Goal: Browse casually

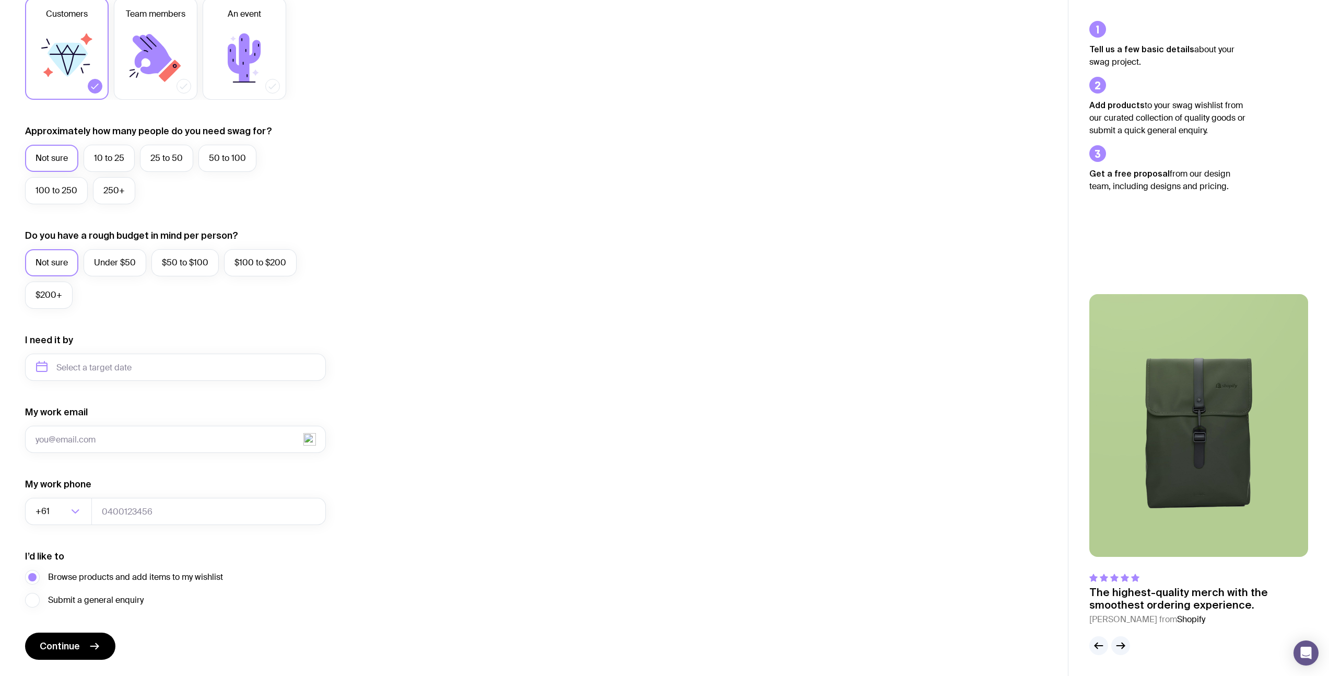
scroll to position [212, 0]
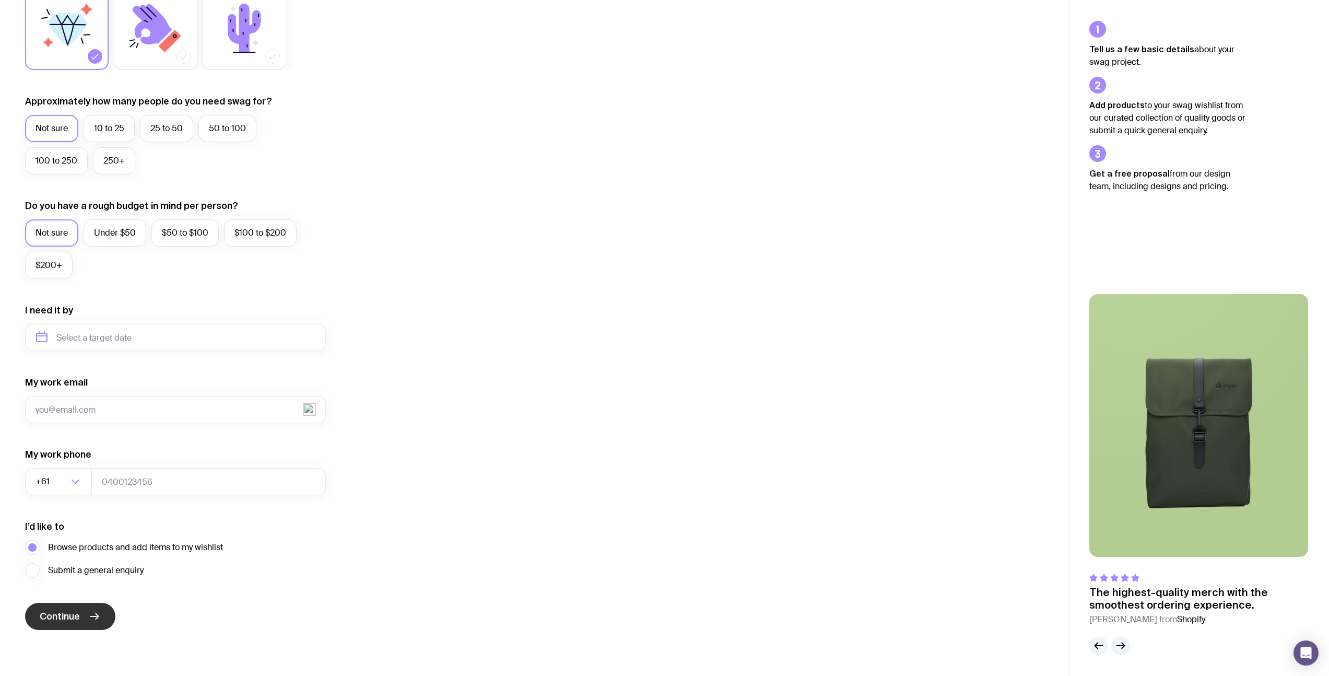
click at [91, 610] on icon "submit" at bounding box center [94, 616] width 13 height 13
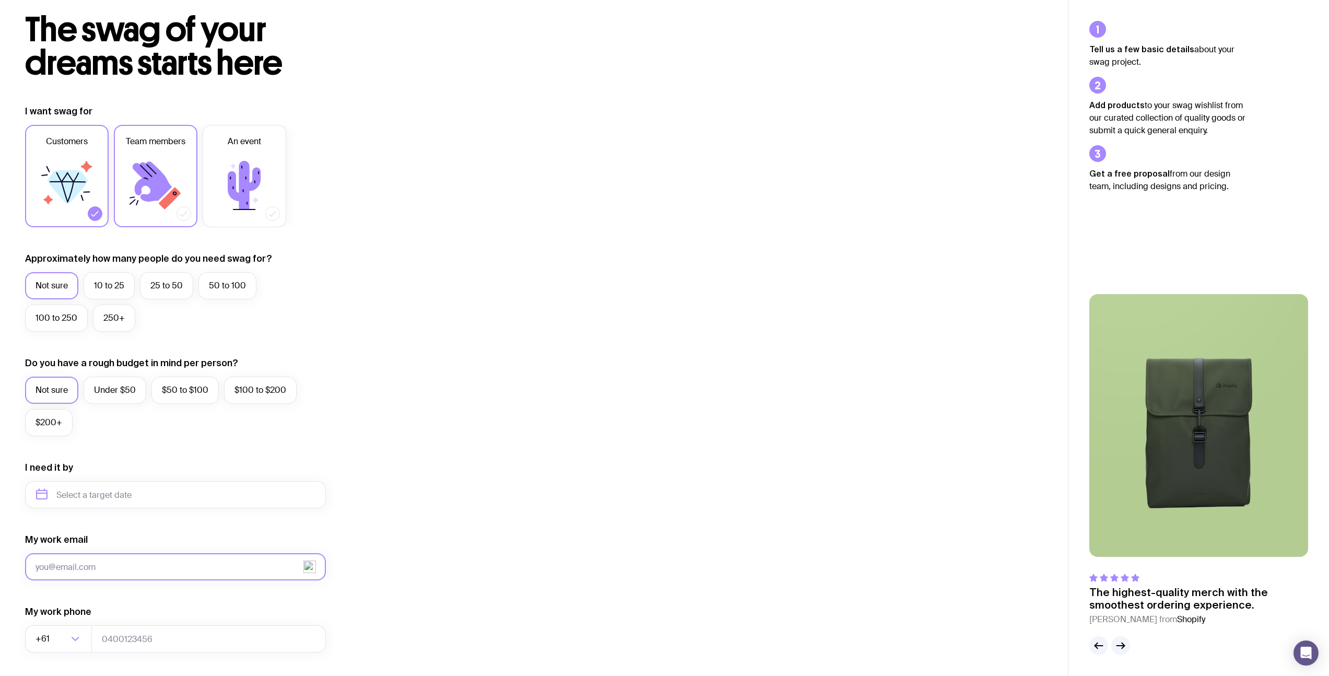
scroll to position [0, 0]
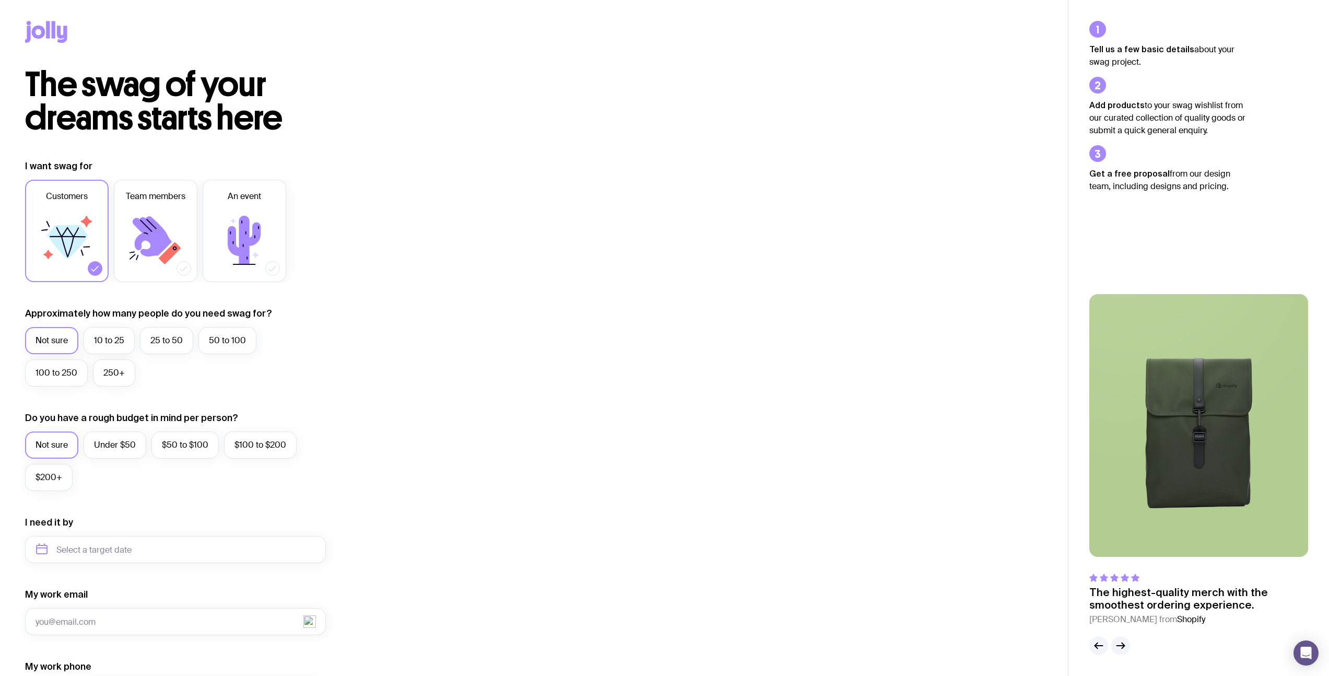
click at [49, 34] on icon at bounding box center [48, 29] width 4 height 17
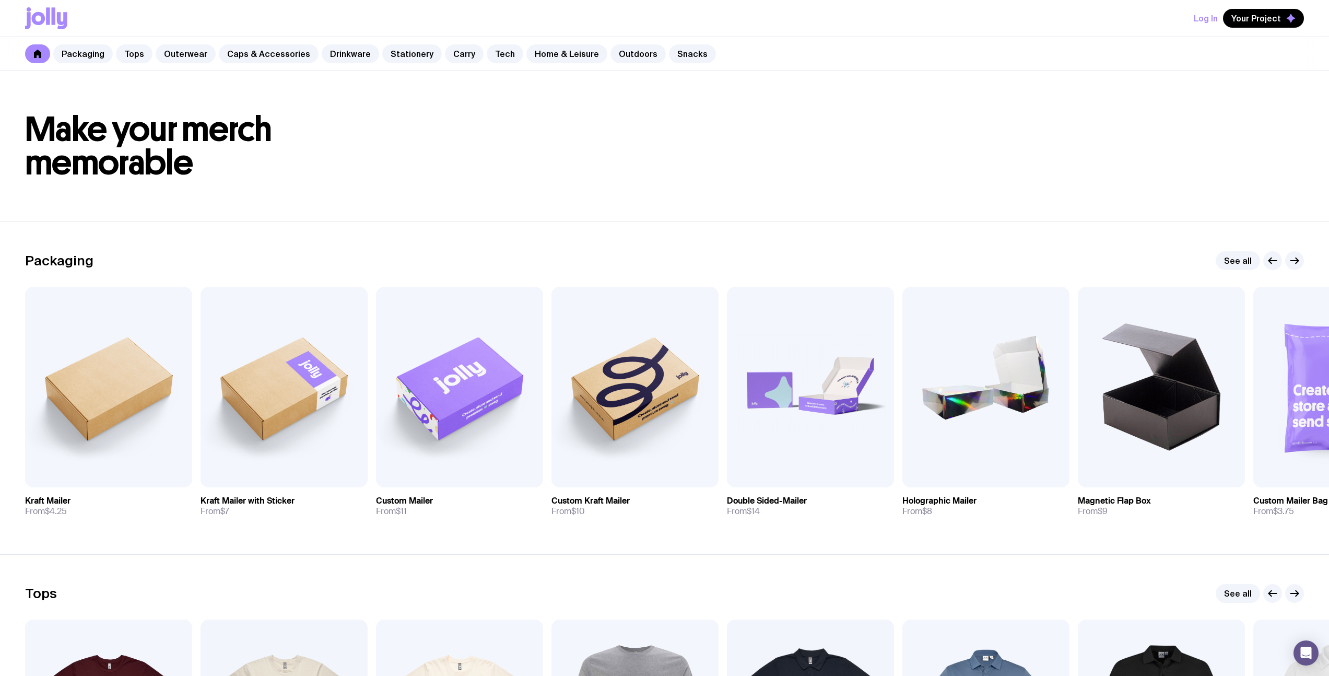
click at [934, 240] on section "Packaging See all Add to wishlist View Kraft Mailer From $4.25 Add to wishlist …" at bounding box center [664, 387] width 1329 height 333
click at [914, 176] on h1 "Make your merch memorable" at bounding box center [664, 146] width 1279 height 67
click at [913, 218] on header "Make your merch memorable" at bounding box center [664, 146] width 1329 height 150
click at [49, 15] on icon at bounding box center [48, 15] width 4 height 17
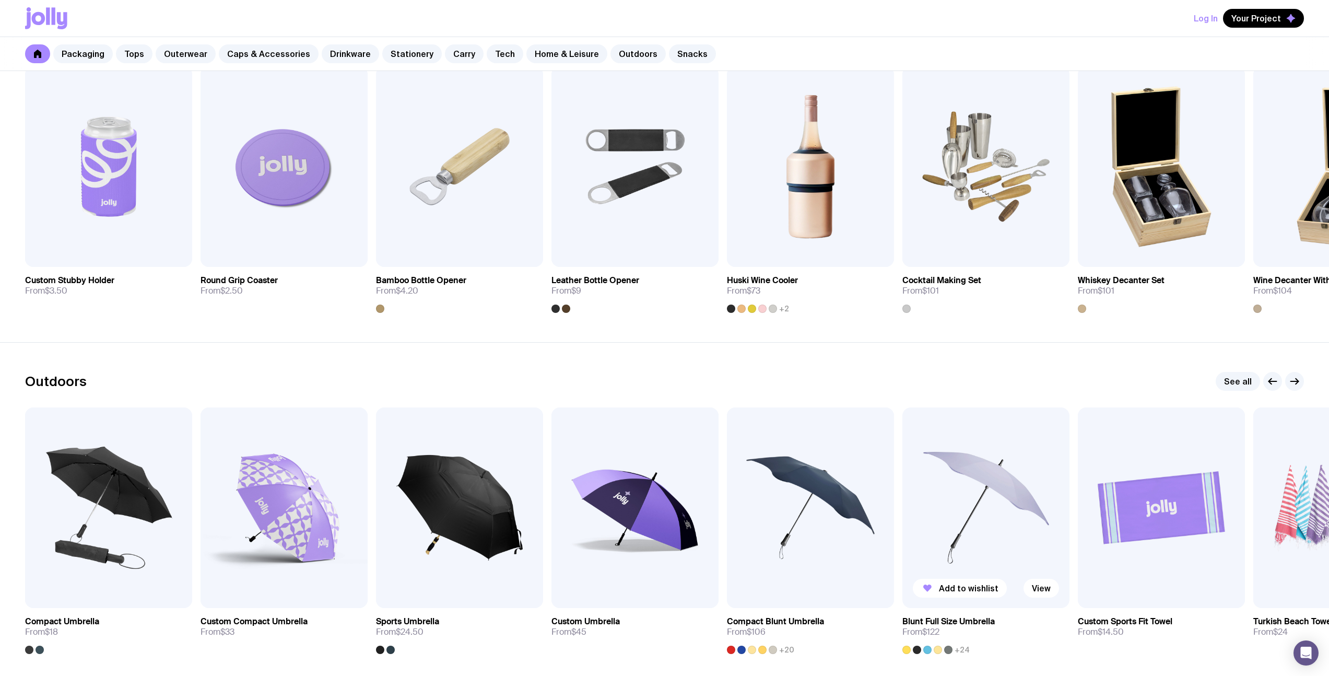
scroll to position [2446, 0]
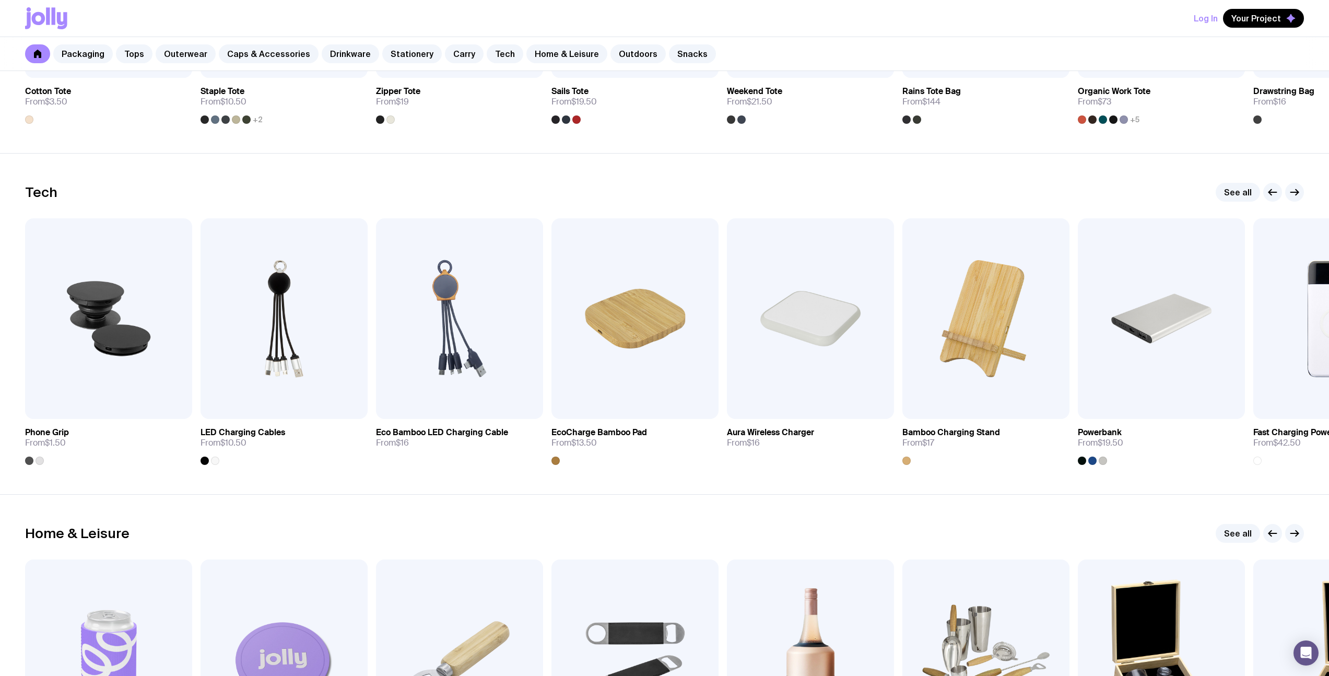
click at [368, 192] on div "Tech See all" at bounding box center [664, 192] width 1279 height 19
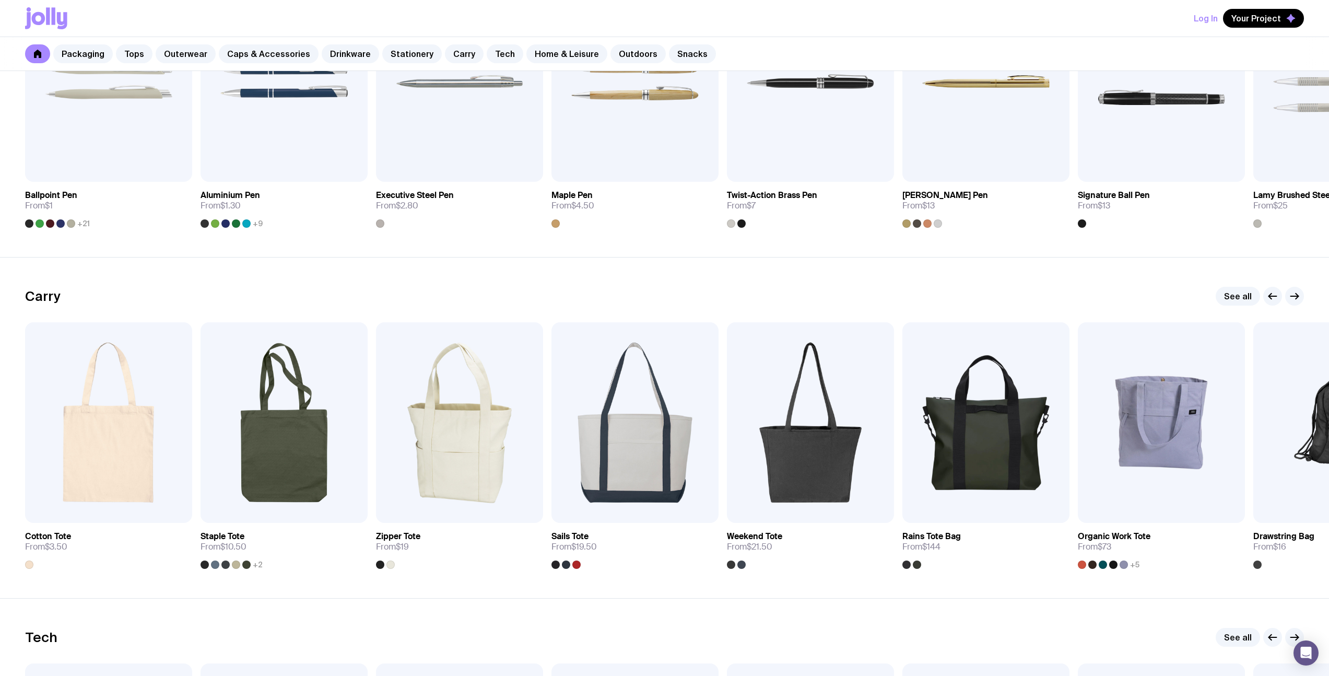
click at [370, 183] on div "Add to wishlist View Ballpoint Pen From $1 +21 Add to wishlist View Aluminium P…" at bounding box center [664, 104] width 1279 height 246
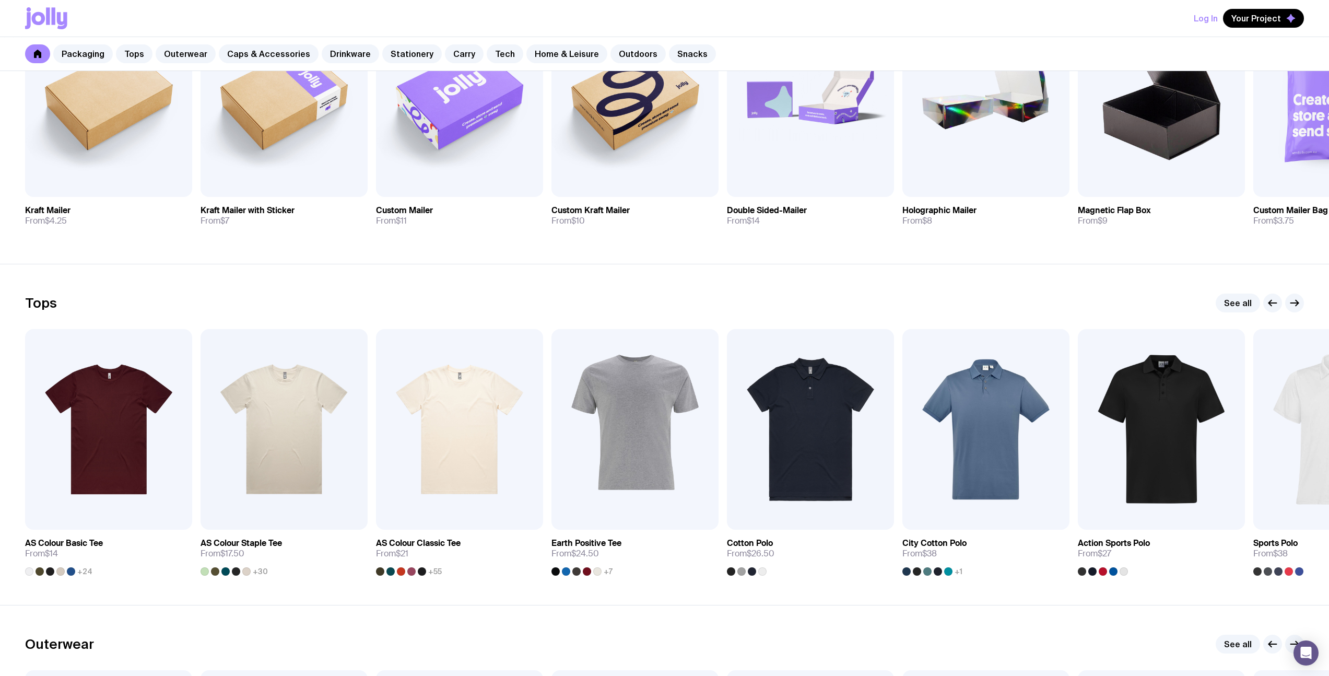
scroll to position [277, 0]
